Goal: Task Accomplishment & Management: Use online tool/utility

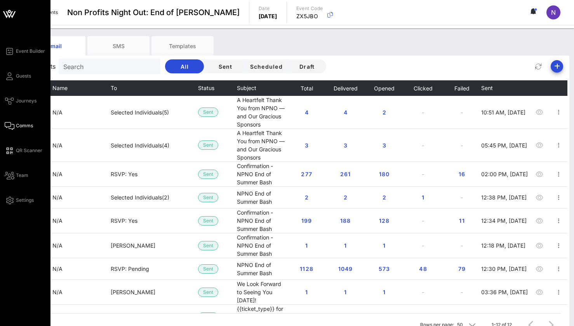
click at [16, 126] on span "Comms" at bounding box center [24, 125] width 17 height 7
click at [20, 125] on span "Comms" at bounding box center [24, 125] width 17 height 7
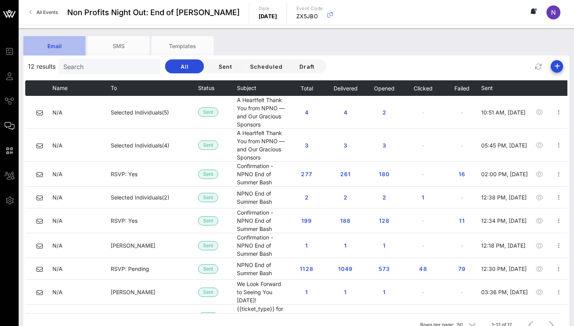
click at [73, 40] on div "Email" at bounding box center [54, 45] width 62 height 19
click at [47, 10] on span "All Events" at bounding box center [47, 12] width 21 height 6
click at [308, 64] on span "Draft" at bounding box center [307, 66] width 26 height 7
click at [310, 64] on span "Draft" at bounding box center [307, 66] width 26 height 7
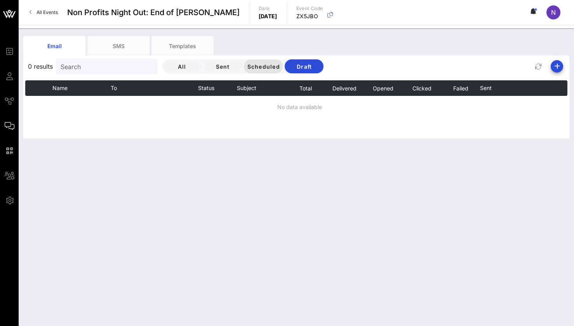
click at [276, 63] on button "Scheduled" at bounding box center [263, 66] width 39 height 14
click at [231, 63] on span "Sent" at bounding box center [222, 66] width 26 height 7
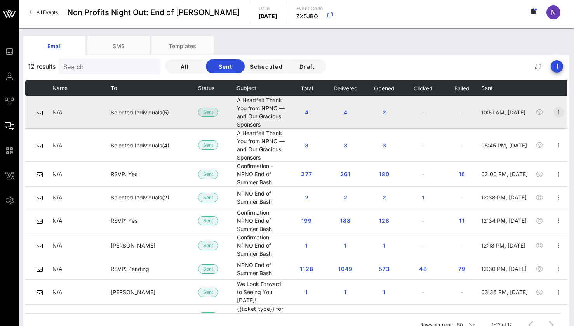
click at [564, 108] on icon "button" at bounding box center [558, 112] width 9 height 9
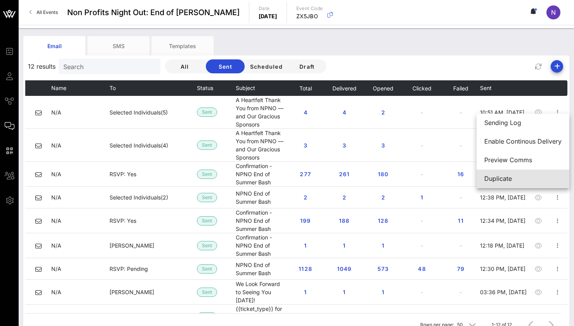
click at [529, 178] on div "Duplicate" at bounding box center [522, 178] width 77 height 7
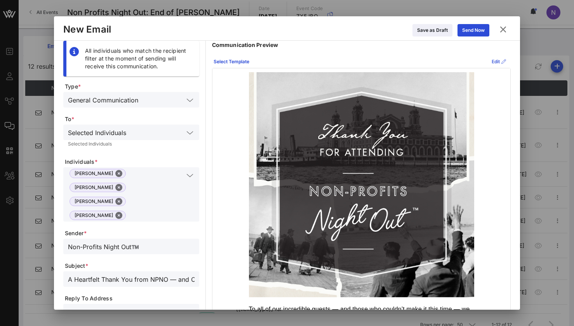
click at [497, 60] on icon at bounding box center [499, 61] width 6 height 5
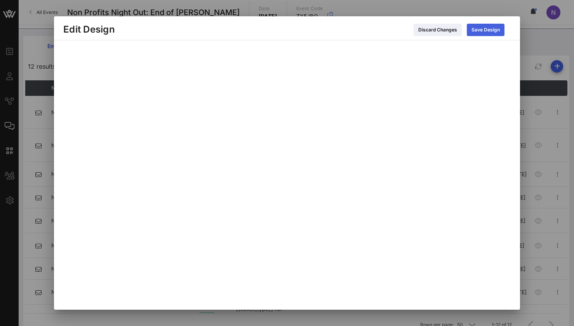
scroll to position [10, 0]
click at [478, 30] on div "Save Design" at bounding box center [486, 30] width 28 height 8
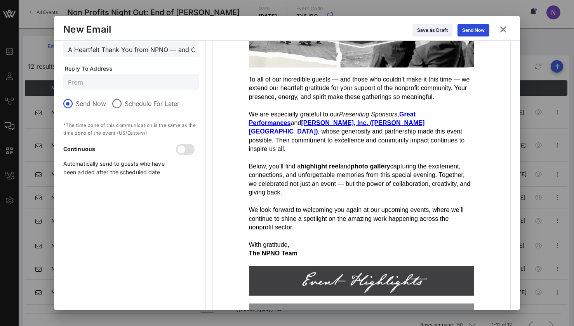
scroll to position [231, 0]
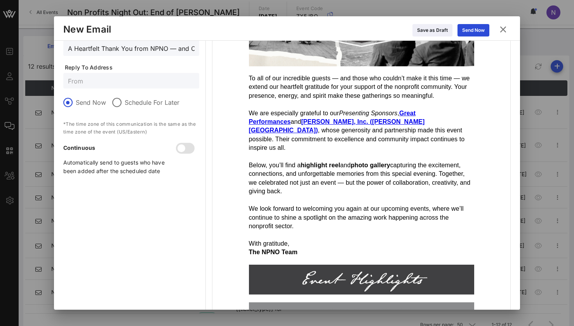
click at [415, 110] on strong "Great Performances" at bounding box center [332, 117] width 167 height 15
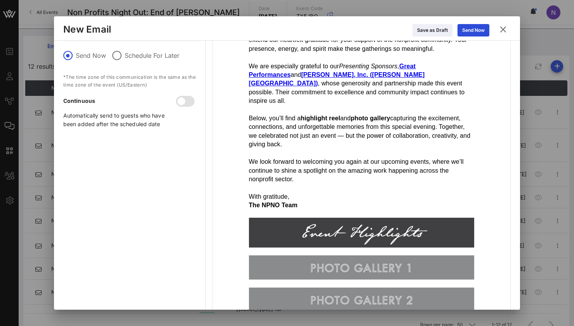
scroll to position [190, 0]
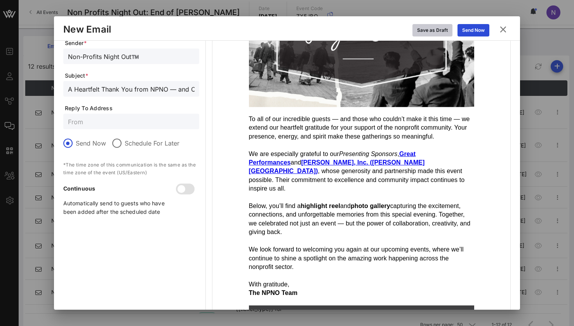
click at [446, 28] on div "Save as Draft" at bounding box center [432, 30] width 31 height 8
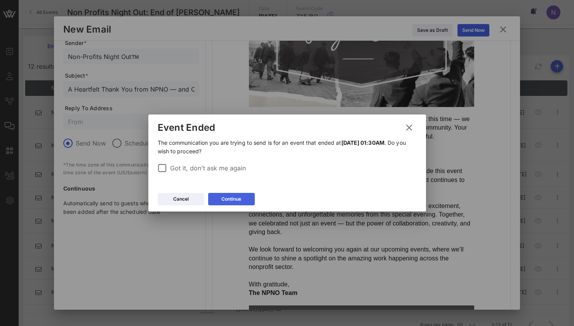
click at [232, 204] on button "Continue" at bounding box center [231, 199] width 47 height 12
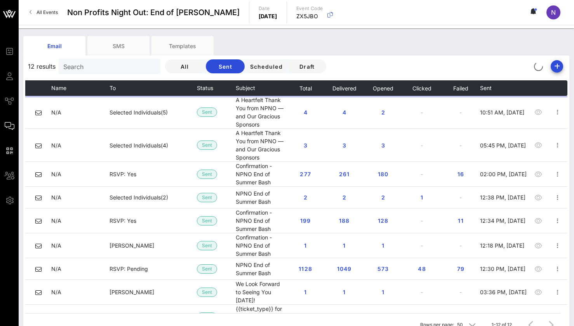
scroll to position [0, 0]
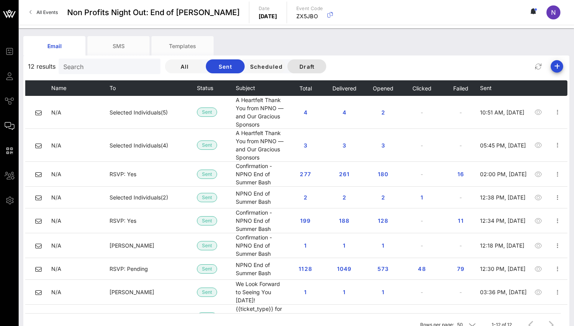
click at [307, 64] on span "Draft" at bounding box center [307, 66] width 26 height 7
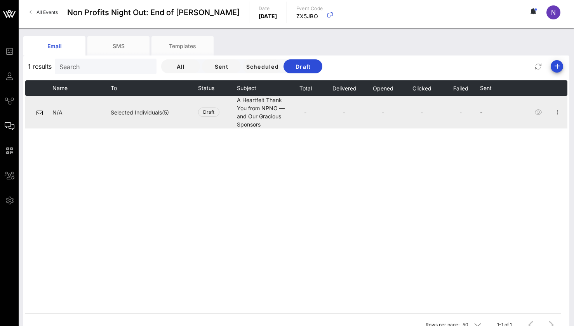
click at [139, 113] on span "Selected Individuals(5)" at bounding box center [140, 112] width 58 height 7
click at [555, 115] on icon "button" at bounding box center [557, 112] width 9 height 9
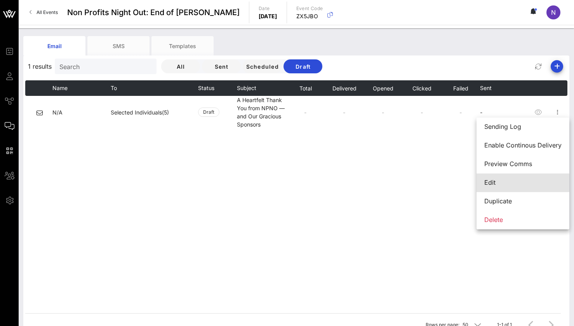
click at [526, 183] on div "Edit" at bounding box center [522, 182] width 77 height 7
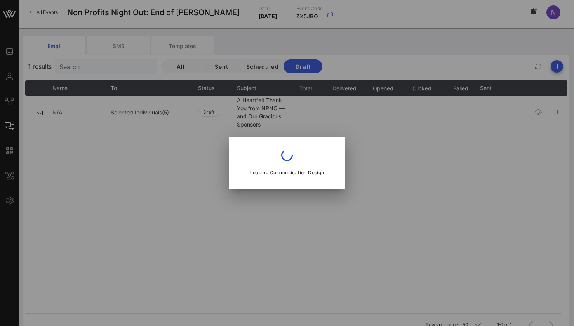
type input "Non-Profits Night Out™️"
type input "A Heartfelt Thank You from NPNO — and Our Gracious Sponsors"
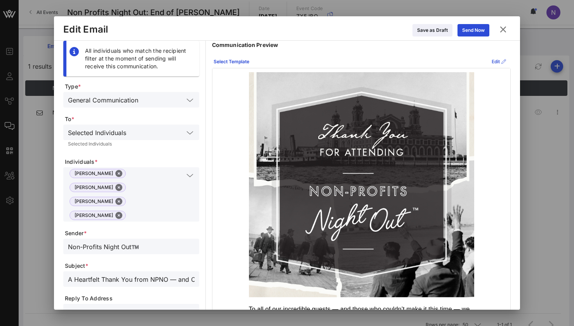
click at [492, 60] on div "Edit" at bounding box center [499, 62] width 14 height 8
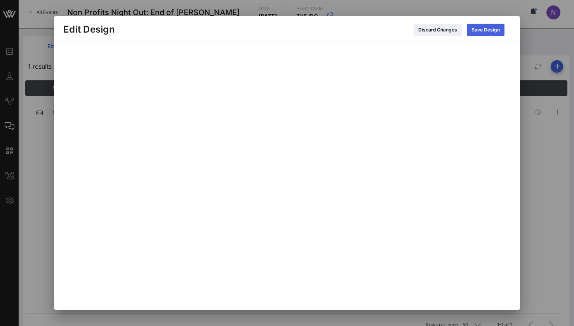
click at [479, 34] on button "Save Design" at bounding box center [486, 30] width 38 height 12
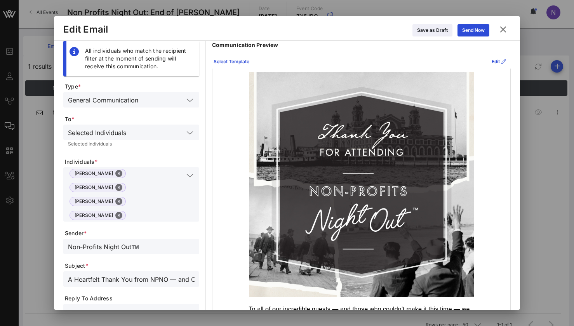
click at [503, 30] on icon at bounding box center [503, 29] width 12 height 11
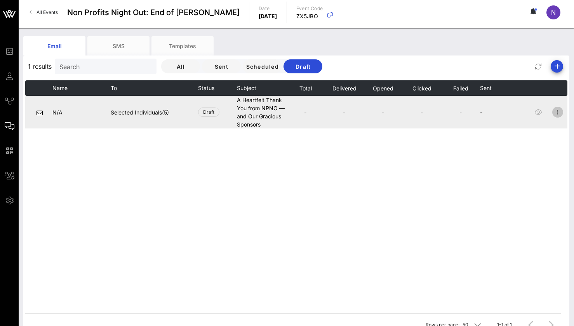
click at [560, 111] on icon "button" at bounding box center [557, 112] width 9 height 9
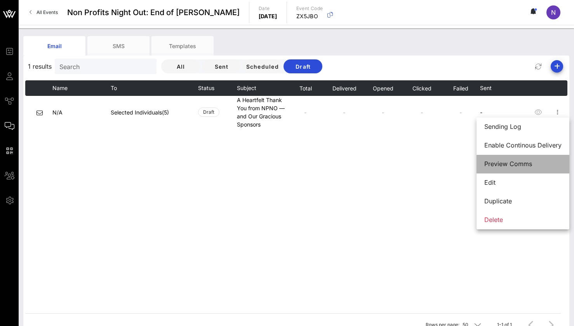
click at [533, 165] on div "Preview Comms" at bounding box center [522, 163] width 77 height 7
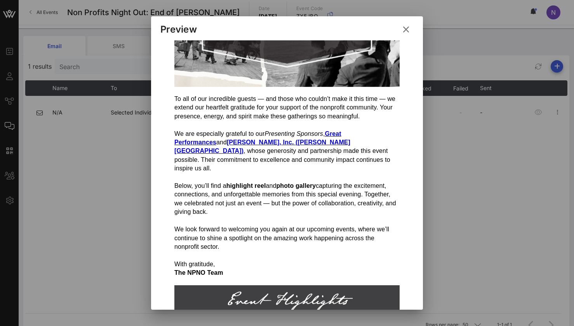
scroll to position [288, 0]
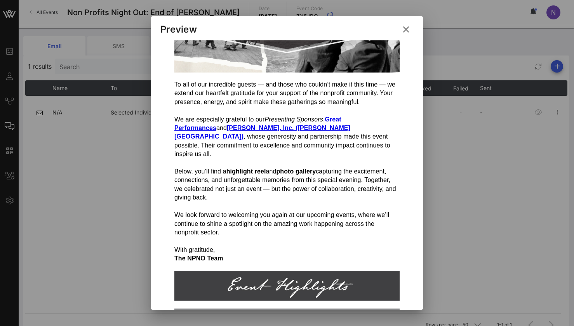
click at [246, 128] on strong "[PERSON_NAME], Inc. ([PERSON_NAME][GEOGRAPHIC_DATA])" at bounding box center [262, 132] width 176 height 15
